Goal: Navigation & Orientation: Find specific page/section

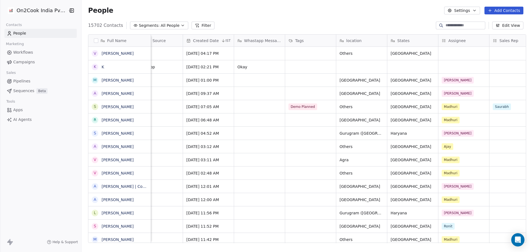
scroll to position [1, 275]
click at [19, 195] on div "On2Cook India Pvt. Ltd. Contacts People Marketing Workflows Campaigns Sales Pip…" at bounding box center [40, 126] width 81 height 252
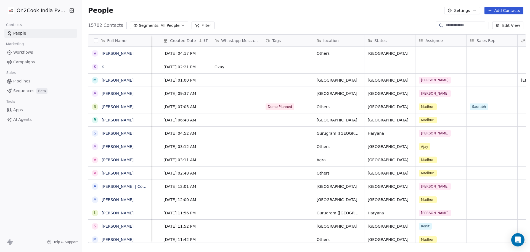
scroll to position [1, 364]
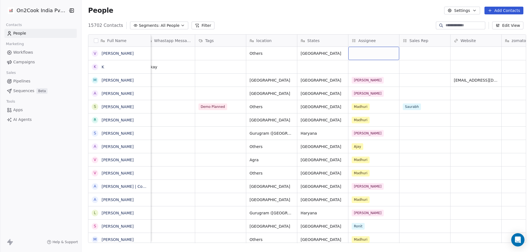
click at [367, 52] on div "grid" at bounding box center [373, 53] width 51 height 13
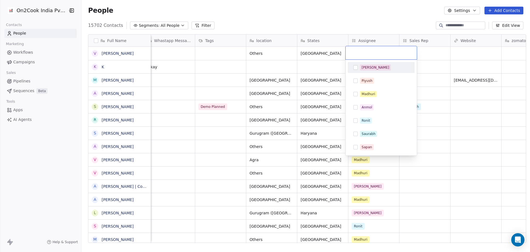
click at [365, 10] on html "On2Cook India Pvt. Ltd. Contacts People Marketing Workflows Campaigns Sales Pip…" at bounding box center [265, 126] width 530 height 252
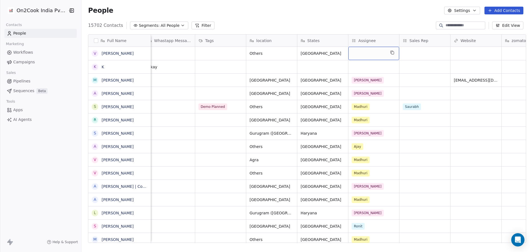
click at [356, 57] on div "grid" at bounding box center [373, 53] width 51 height 13
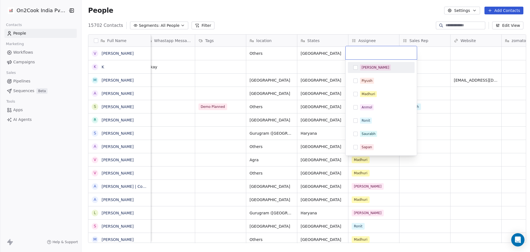
click at [368, 27] on html "On2Cook India Pvt. Ltd. Contacts People Marketing Workflows Campaigns Sales Pip…" at bounding box center [265, 126] width 530 height 252
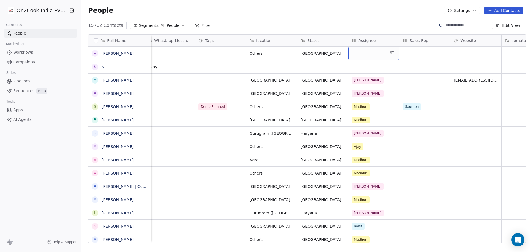
click at [364, 53] on div "grid" at bounding box center [373, 53] width 51 height 13
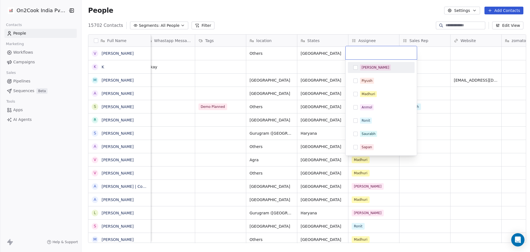
click at [366, 65] on div "[PERSON_NAME]" at bounding box center [376, 67] width 28 height 5
click at [355, 20] on html "On2Cook India Pvt. Ltd. Contacts People Marketing Workflows Campaigns Sales Pip…" at bounding box center [265, 126] width 530 height 252
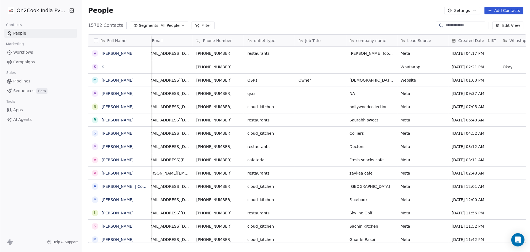
scroll to position [0, 0]
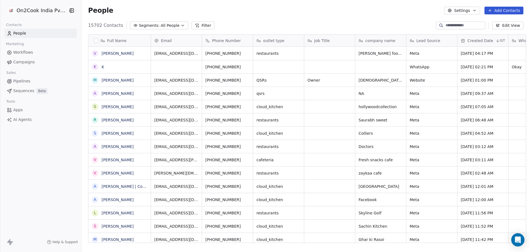
click at [330, 26] on div "15702 Contacts Segments: All People Filter Edit View" at bounding box center [305, 25] width 449 height 9
